Goal: Task Accomplishment & Management: Manage account settings

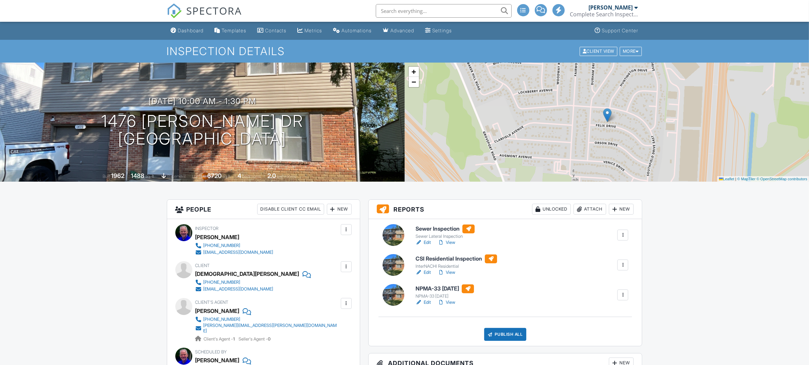
drag, startPoint x: 449, startPoint y: 242, endPoint x: 253, endPoint y: 217, distance: 198.4
click at [449, 242] on link "View" at bounding box center [447, 242] width 18 height 7
drag, startPoint x: 0, startPoint y: 0, endPoint x: 427, endPoint y: 274, distance: 507.1
click at [451, 301] on link "View" at bounding box center [447, 302] width 18 height 7
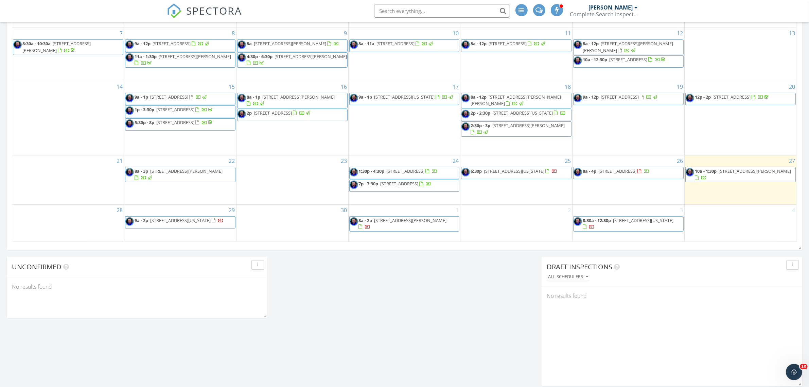
click at [732, 170] on span "1476 Felix Dr, Columbus 43207" at bounding box center [755, 171] width 72 height 6
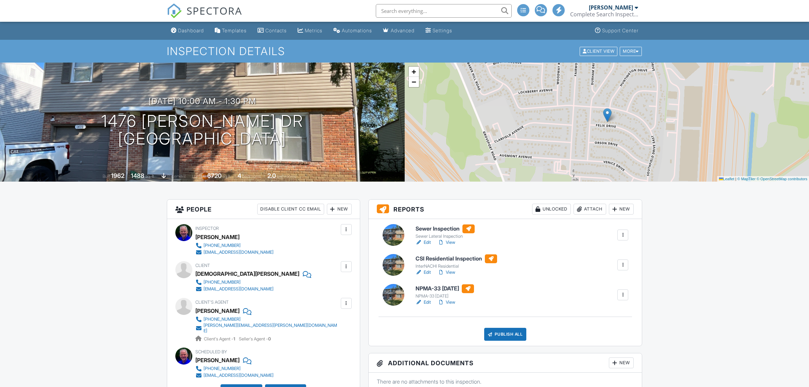
click at [451, 273] on link "View" at bounding box center [447, 272] width 18 height 7
click at [184, 28] on div "Dashboard" at bounding box center [191, 31] width 26 height 6
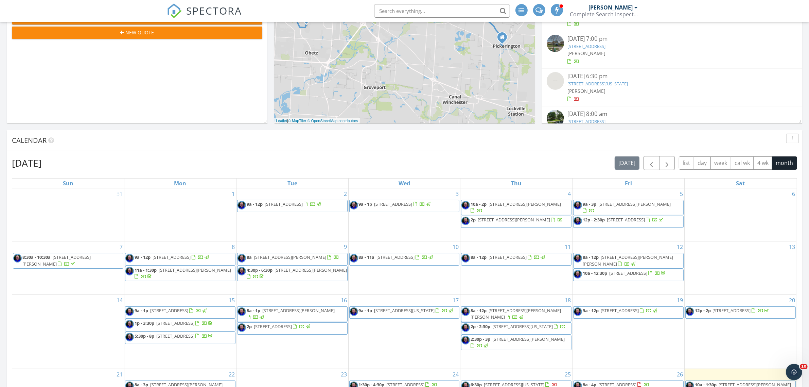
scroll to position [340, 0]
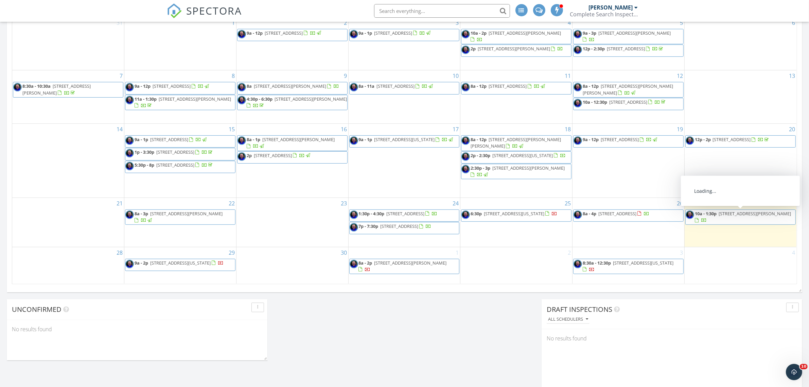
click at [732, 213] on span "1476 Felix Dr, Columbus 43207" at bounding box center [755, 213] width 72 height 6
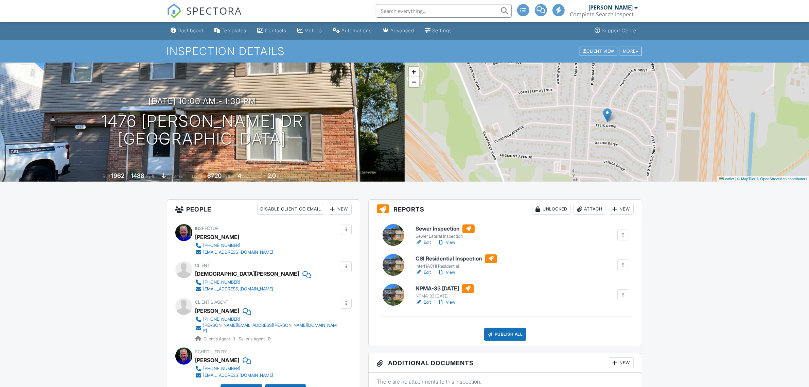
click at [451, 272] on link "View" at bounding box center [447, 272] width 18 height 7
click at [621, 266] on div at bounding box center [623, 264] width 7 height 7
click at [568, 259] on div "CSI Residential Inspection InterNACHI Residential Edit View Quick Publish Copy …" at bounding box center [522, 265] width 221 height 22
click at [451, 271] on link "View" at bounding box center [447, 272] width 18 height 7
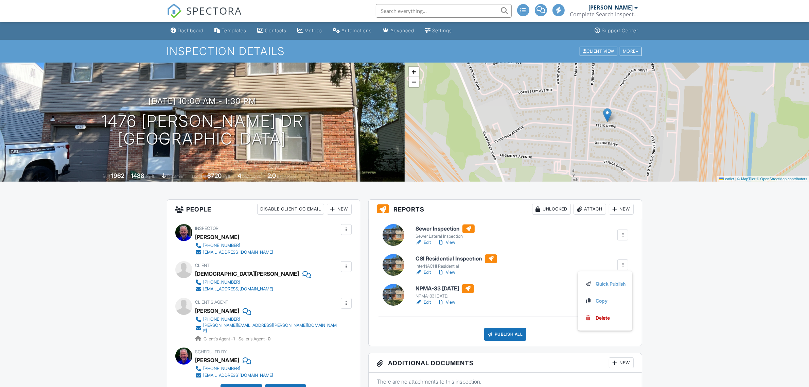
click at [427, 272] on link "Edit" at bounding box center [423, 272] width 15 height 7
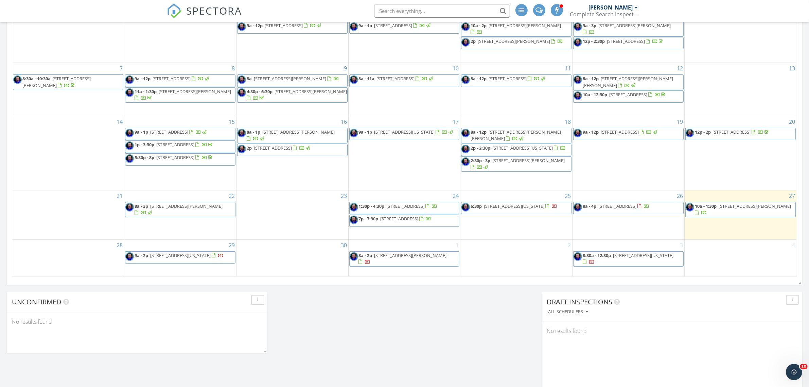
scroll to position [340, 0]
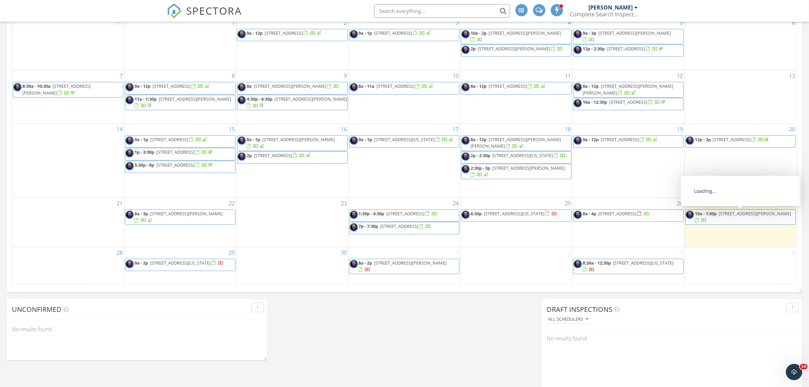
click at [741, 212] on span "1476 Felix Dr, Columbus 43207" at bounding box center [755, 213] width 72 height 6
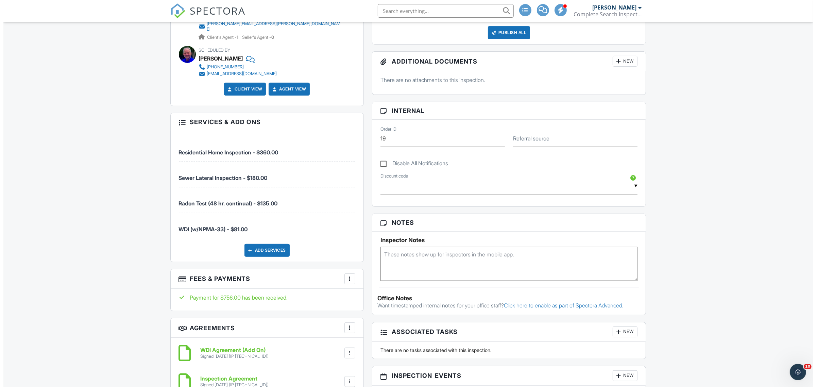
scroll to position [101, 0]
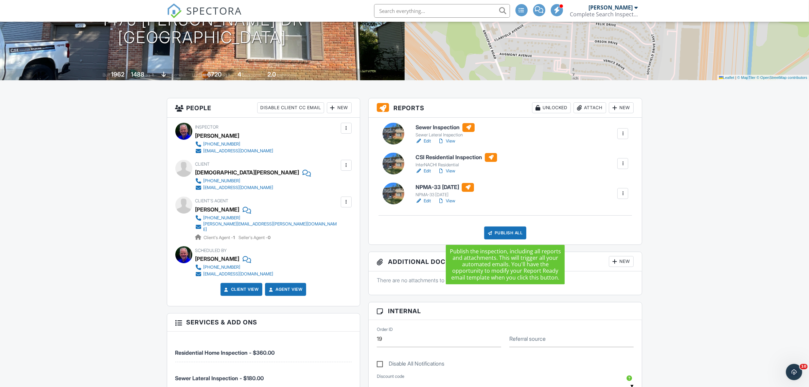
click at [505, 232] on div "Publish All" at bounding box center [505, 232] width 42 height 13
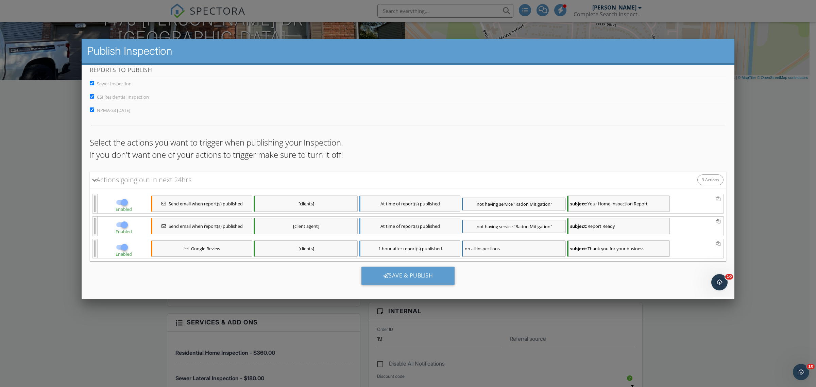
scroll to position [15, 0]
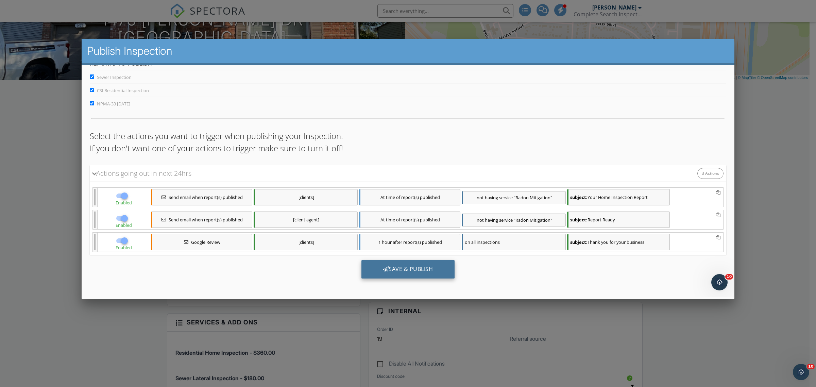
click at [404, 269] on div "Save & Publish" at bounding box center [407, 269] width 93 height 18
